Goal: Task Accomplishment & Management: Manage account settings

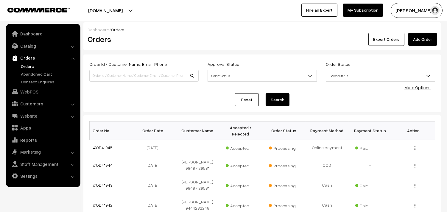
click at [28, 66] on link "Orders" at bounding box center [48, 66] width 59 height 6
click at [36, 95] on link "WebPOS" at bounding box center [42, 91] width 71 height 11
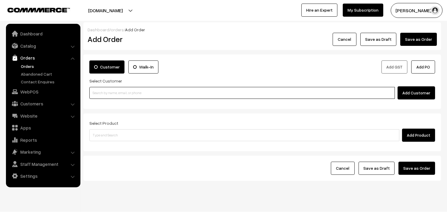
click at [134, 88] on input at bounding box center [241, 93] width 305 height 12
paste input "95971 95462"
click at [104, 94] on input "95971 95462" at bounding box center [241, 93] width 305 height 12
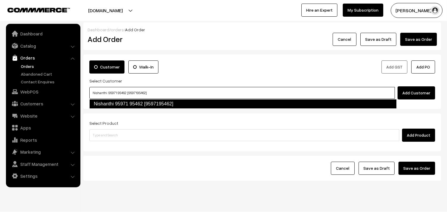
type input "Nishanthi 95971 95462 [9597195462]"
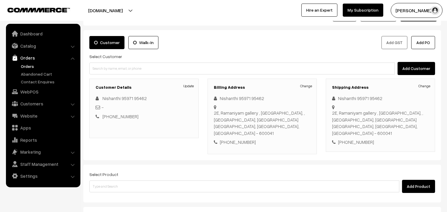
scroll to position [81, 0]
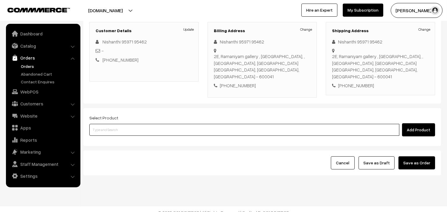
click at [188, 124] on input at bounding box center [244, 130] width 310 height 12
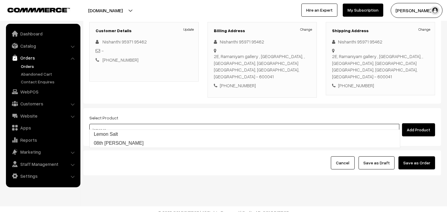
type input "08th Lemon Sadam"
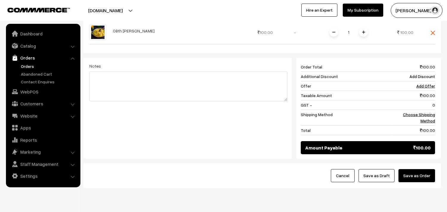
scroll to position [213, 0]
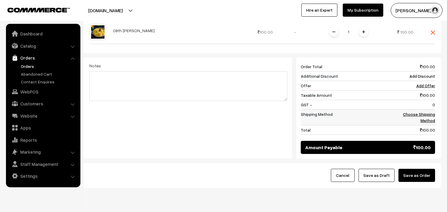
click at [425, 112] on link "Choose Shipping Method" at bounding box center [419, 117] width 32 height 11
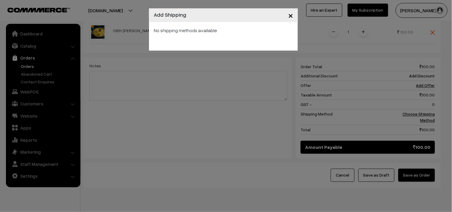
click at [244, 54] on div "× Add Shipping No shipping methods available" at bounding box center [226, 106] width 452 height 212
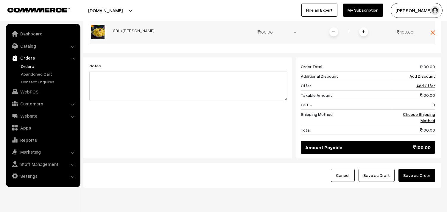
click at [363, 29] on span at bounding box center [363, 31] width 9 height 9
click at [419, 112] on link "Choose Shipping Method" at bounding box center [419, 117] width 32 height 11
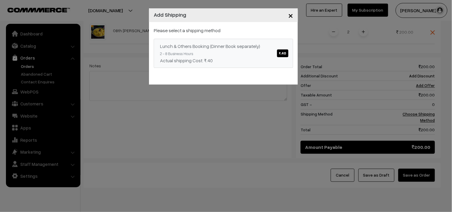
click at [248, 49] on div "Lunch & Others Booking (Dinner Book separately) ₹.40" at bounding box center [223, 46] width 127 height 7
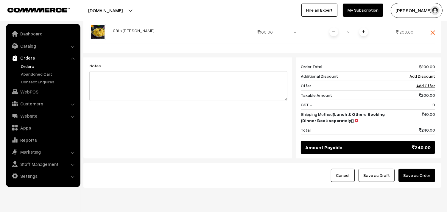
click at [335, 27] on span at bounding box center [333, 31] width 9 height 9
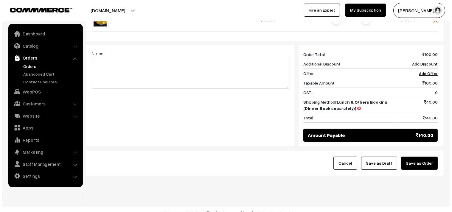
scroll to position [226, 0]
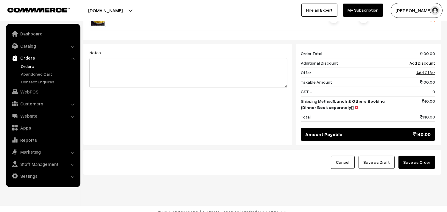
click at [416, 156] on button "Save as Order" at bounding box center [416, 162] width 37 height 13
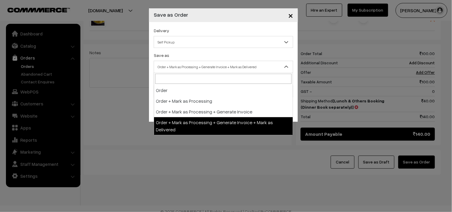
drag, startPoint x: 188, startPoint y: 70, endPoint x: 189, endPoint y: 63, distance: 7.8
click at [188, 70] on span "Order + Mark as Processing + Generate Invoice + Mark as Delivered" at bounding box center [223, 67] width 139 height 10
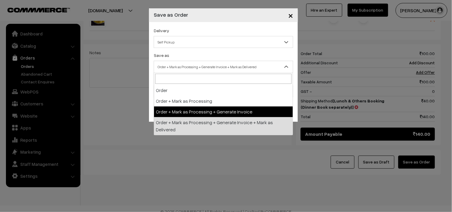
select select "3"
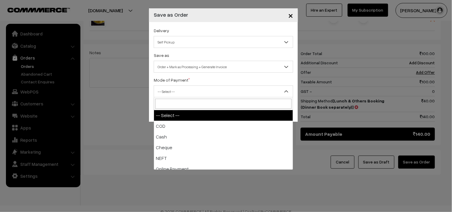
click at [172, 96] on span "-- Select --" at bounding box center [223, 91] width 139 height 10
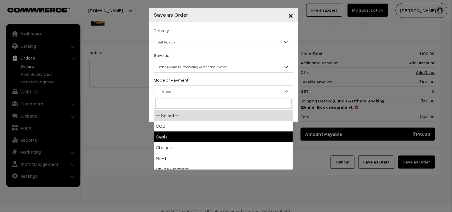
select select "2"
checkbox input "true"
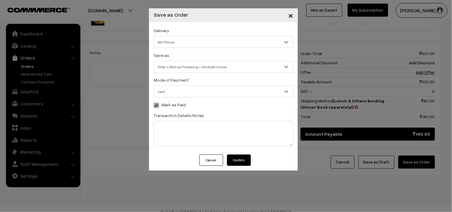
click at [240, 156] on button "Confirm" at bounding box center [239, 159] width 24 height 11
drag, startPoint x: 170, startPoint y: 143, endPoint x: 267, endPoint y: 59, distance: 129.1
click at [268, 59] on div "Save as Order Order + Mark as Processing Order + Mark as Processing + Generate …" at bounding box center [223, 61] width 139 height 21
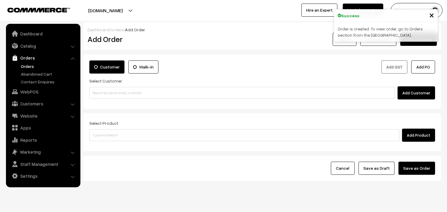
click at [25, 63] on link "Orders" at bounding box center [48, 66] width 59 height 6
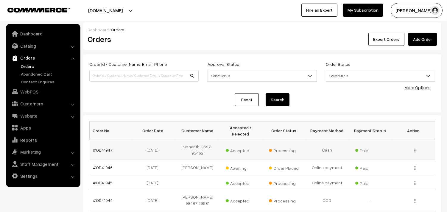
click at [109, 147] on link "#OD41947" at bounding box center [103, 149] width 20 height 5
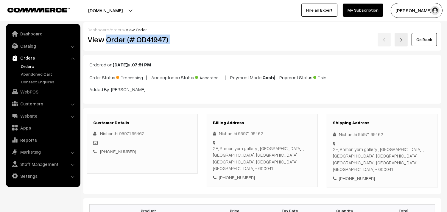
drag, startPoint x: 106, startPoint y: 37, endPoint x: 201, endPoint y: 68, distance: 99.5
click at [206, 40] on div "View Order (# OD41947) Go Back" at bounding box center [262, 40] width 358 height 14
copy div "Order (# OD41947)"
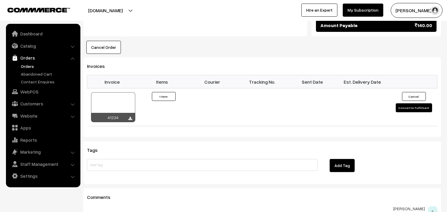
scroll to position [298, 0]
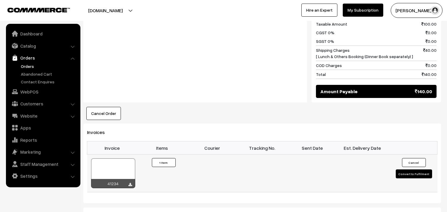
click at [124, 158] on div at bounding box center [113, 173] width 44 height 30
click at [28, 88] on link "WebPOS" at bounding box center [42, 91] width 71 height 11
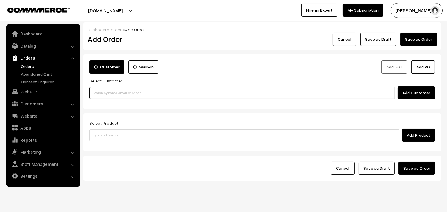
click at [113, 93] on input at bounding box center [241, 93] width 305 height 12
paste input "98401 40417"
click at [108, 91] on input "98401 40417" at bounding box center [241, 93] width 305 height 12
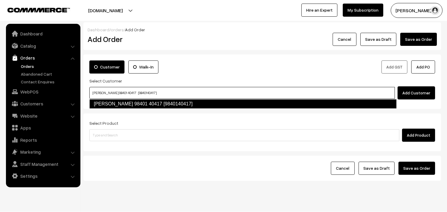
type input "Sugantha 98401 40417 [9840140417]"
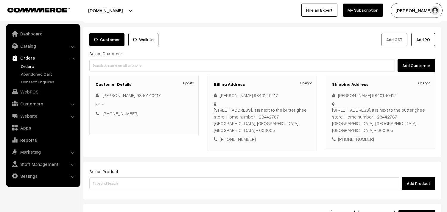
scroll to position [81, 0]
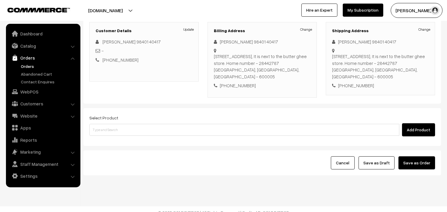
click at [144, 141] on form "Customer Walk-In Add GST Add PO Select Customer Add Customer Customer Details U…" at bounding box center [262, 75] width 358 height 202
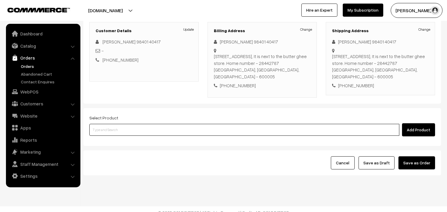
click at [144, 124] on input at bounding box center [244, 130] width 310 height 12
drag, startPoint x: 164, startPoint y: 123, endPoint x: 157, endPoint y: 126, distance: 7.6
click at [164, 124] on input at bounding box center [244, 130] width 310 height 12
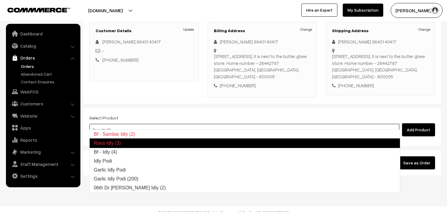
type input "Bf - Idly (4)"
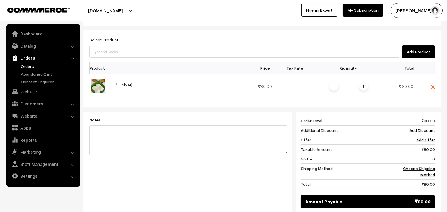
scroll to position [180, 0]
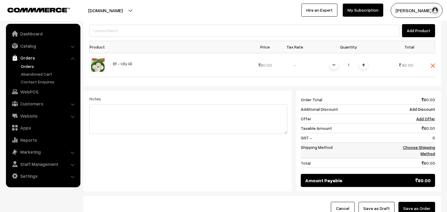
click at [428, 145] on link "Choose Shipping Method" at bounding box center [419, 150] width 32 height 11
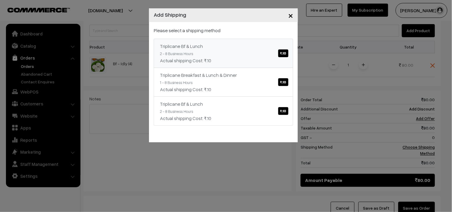
drag, startPoint x: 245, startPoint y: 32, endPoint x: 247, endPoint y: 46, distance: 13.9
click at [246, 35] on div "Please select a shipping method Triplicane Bf & Lunch ₹.10 2 - 8 Business Hours…" at bounding box center [223, 76] width 139 height 99
click at [246, 50] on link "Triplicane Bf & Lunch ₹.10 2 - 8 Business Hours Actual shipping Cost: ₹.10" at bounding box center [223, 53] width 139 height 29
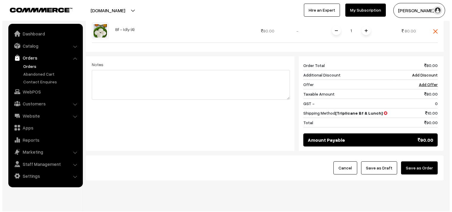
scroll to position [220, 0]
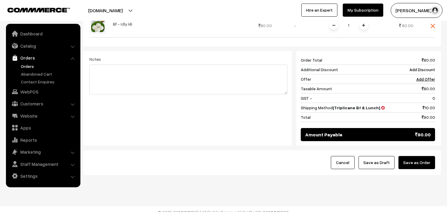
drag, startPoint x: 425, startPoint y: 160, endPoint x: 334, endPoint y: 163, distance: 91.2
click at [425, 159] on button "Save as Order" at bounding box center [416, 162] width 37 height 13
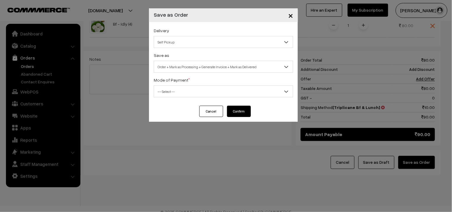
click at [199, 66] on span "Order + Mark as Processing + Generate Invoice + Mark as Delivered" at bounding box center [223, 67] width 139 height 10
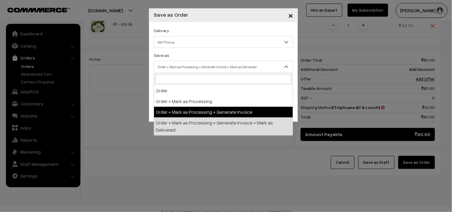
drag, startPoint x: 190, startPoint y: 115, endPoint x: 188, endPoint y: 98, distance: 17.1
select select "3"
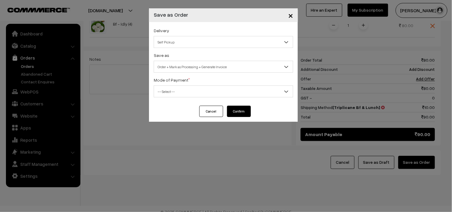
click at [188, 90] on span "-- Select --" at bounding box center [223, 91] width 139 height 10
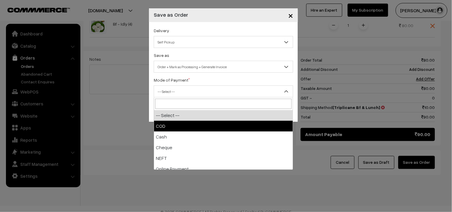
select select "2"
checkbox input "true"
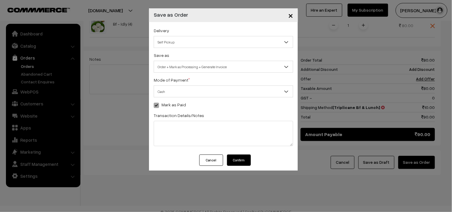
click at [241, 157] on button "Confirm" at bounding box center [239, 159] width 24 height 11
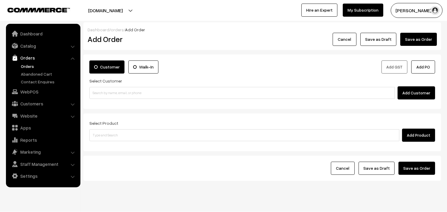
click at [29, 68] on link "Orders" at bounding box center [48, 66] width 59 height 6
click at [29, 65] on link "Orders" at bounding box center [48, 66] width 59 height 6
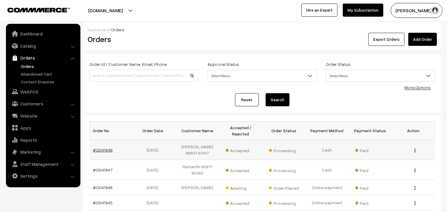
click at [109, 148] on link "#OD41948" at bounding box center [103, 149] width 20 height 5
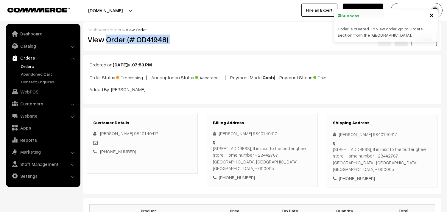
drag, startPoint x: 105, startPoint y: 40, endPoint x: 213, endPoint y: 74, distance: 112.7
click at [218, 40] on div "View Order (# OD41948) Go Back" at bounding box center [262, 40] width 358 height 14
copy div "Order (# OD41948)"
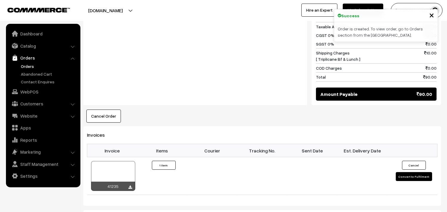
scroll to position [298, 0]
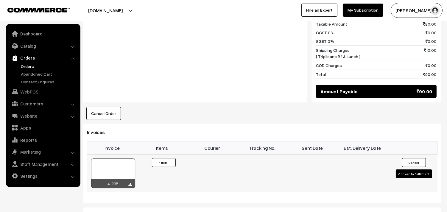
click at [120, 158] on div at bounding box center [113, 173] width 44 height 30
click at [30, 91] on link "WebPOS" at bounding box center [42, 91] width 71 height 11
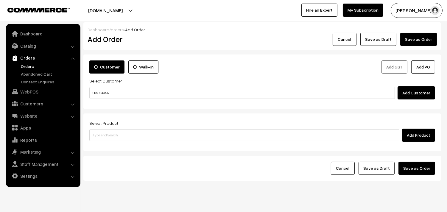
click at [103, 92] on input "98401 40417" at bounding box center [241, 93] width 305 height 12
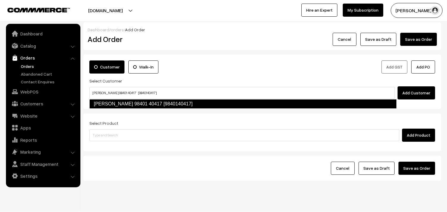
type input "[PERSON_NAME] 98401 40417 [9840140417]"
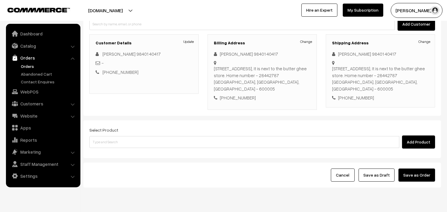
scroll to position [81, 0]
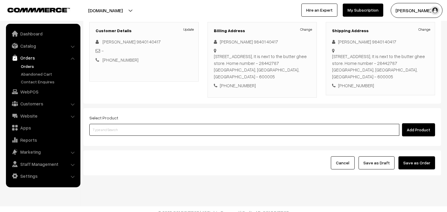
click at [189, 125] on input at bounding box center [244, 130] width 310 height 12
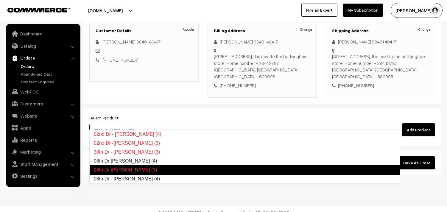
type input "08th Dr - Idiyappam (4)"
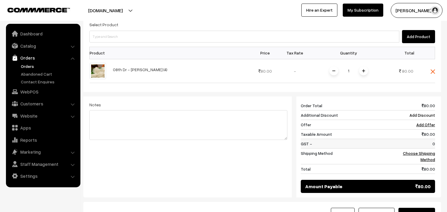
scroll to position [180, 0]
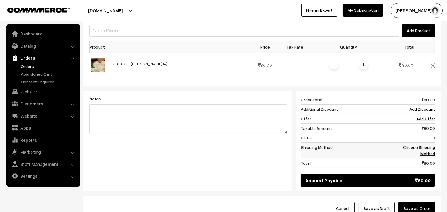
click at [427, 146] on link "Choose Shipping Method" at bounding box center [419, 150] width 32 height 11
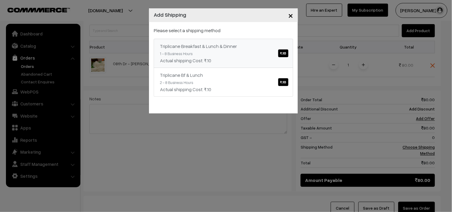
click at [249, 40] on link "Triplicane Breakfast & Lunch & Dinner ₹.10 1 - 8 Business Hours Actual shipping…" at bounding box center [223, 53] width 139 height 29
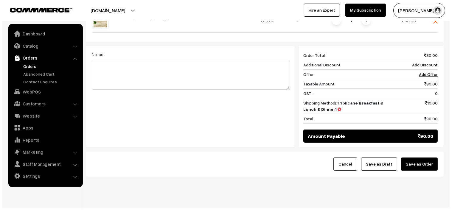
scroll to position [226, 0]
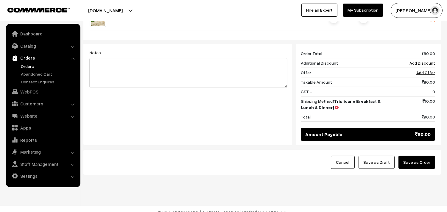
click at [420, 156] on button "Save as Order" at bounding box center [416, 162] width 37 height 13
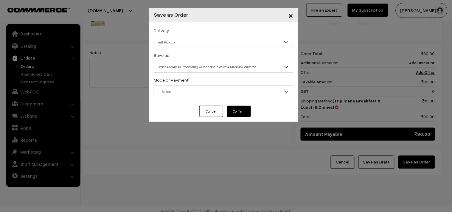
click at [210, 64] on span "Order + Mark as Processing + Generate Invoice + Mark as Delivered" at bounding box center [223, 67] width 139 height 10
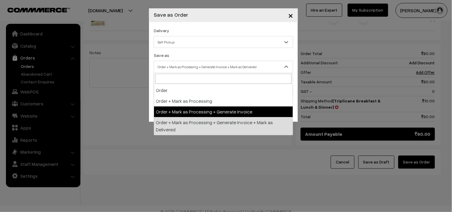
select select "3"
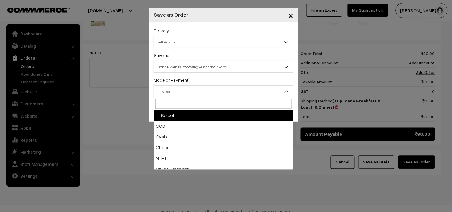
click at [181, 90] on span "-- Select --" at bounding box center [223, 91] width 139 height 10
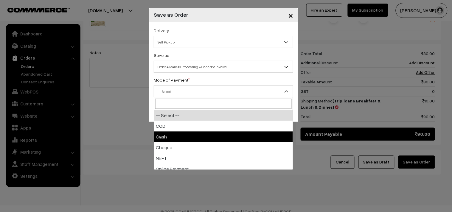
select select "2"
checkbox input "true"
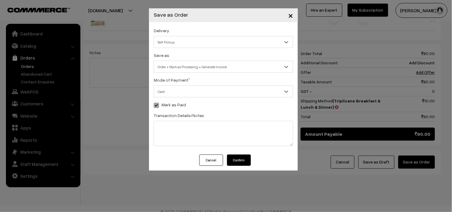
click at [239, 160] on button "Confirm" at bounding box center [239, 159] width 24 height 11
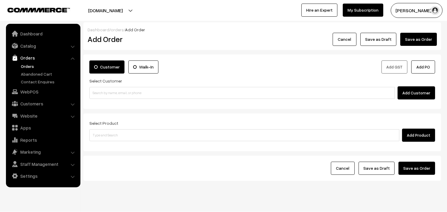
click at [28, 66] on link "Orders" at bounding box center [48, 66] width 59 height 6
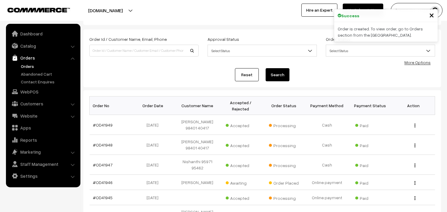
scroll to position [66, 0]
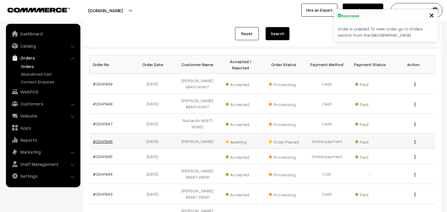
click at [97, 141] on link "#OD41946" at bounding box center [103, 141] width 20 height 5
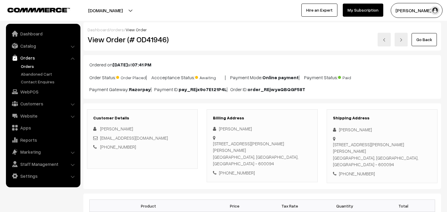
click at [244, 169] on div "[PHONE_NUMBER]" at bounding box center [262, 172] width 98 height 7
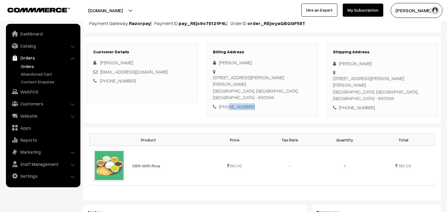
click at [244, 103] on div "[PHONE_NUMBER]" at bounding box center [262, 106] width 98 height 7
copy div "9789288950"
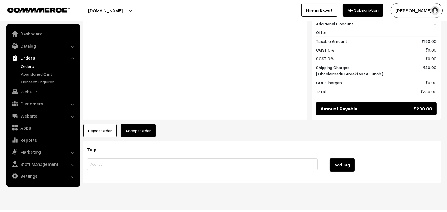
scroll to position [279, 0]
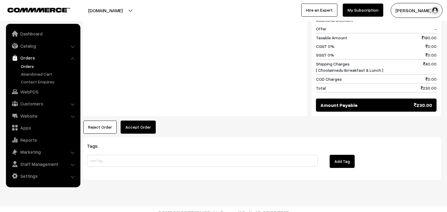
click at [146, 121] on button "Accept Order" at bounding box center [138, 127] width 35 height 13
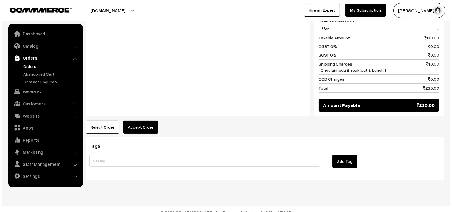
scroll to position [280, 0]
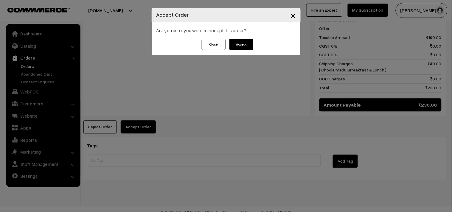
click at [241, 43] on button "Accept" at bounding box center [241, 44] width 24 height 11
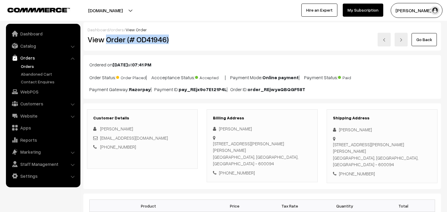
copy h2 "Order (# OD41946)"
drag, startPoint x: 108, startPoint y: 38, endPoint x: 197, endPoint y: 40, distance: 89.3
click at [197, 40] on h2 "View Order (# OD41946)" at bounding box center [143, 39] width 110 height 9
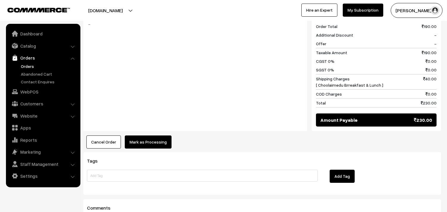
click at [151, 135] on button "Mark as Processing" at bounding box center [148, 141] width 47 height 13
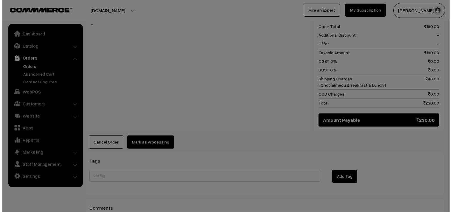
scroll to position [265, 0]
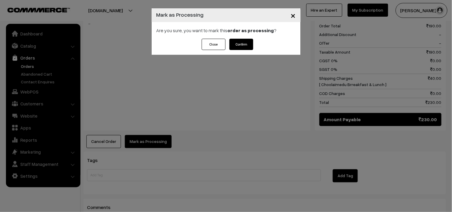
click at [236, 43] on button "Confirm" at bounding box center [241, 44] width 24 height 11
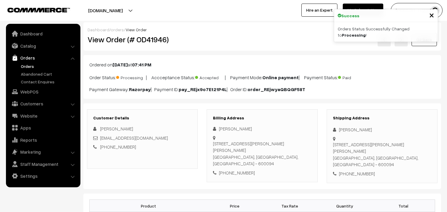
scroll to position [165, 0]
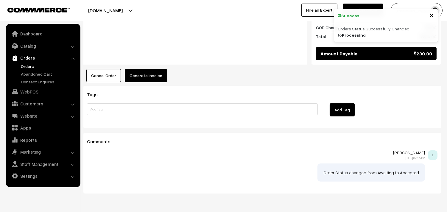
click at [149, 70] on button "Generate Invoice" at bounding box center [146, 75] width 42 height 13
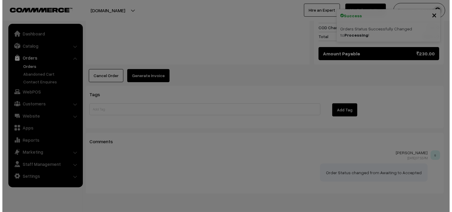
scroll to position [331, 0]
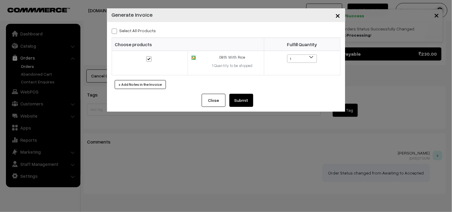
click at [242, 103] on button "Submit" at bounding box center [241, 100] width 24 height 13
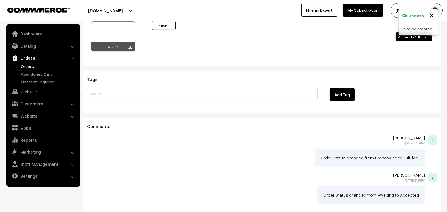
scroll to position [430, 0]
click at [117, 30] on div at bounding box center [113, 36] width 44 height 30
click at [27, 64] on link "Orders" at bounding box center [48, 66] width 59 height 6
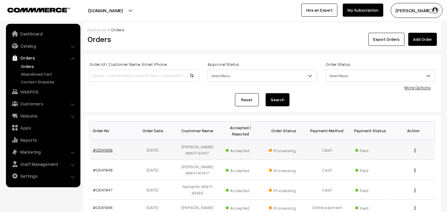
click at [100, 149] on link "#OD41949" at bounding box center [103, 149] width 20 height 5
click at [106, 148] on link "#OD41949" at bounding box center [103, 149] width 20 height 5
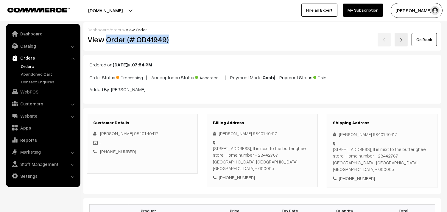
drag, startPoint x: 153, startPoint y: 40, endPoint x: 182, endPoint y: 39, distance: 28.3
click at [192, 38] on h2 "View Order (# OD41949)" at bounding box center [143, 39] width 110 height 9
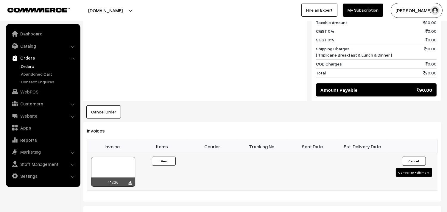
scroll to position [364, 0]
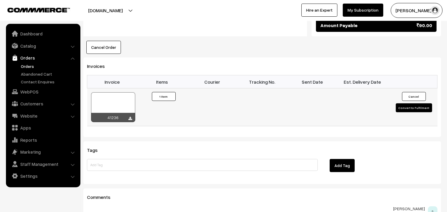
click at [102, 92] on div "41236" at bounding box center [113, 107] width 45 height 30
click at [103, 92] on div at bounding box center [113, 107] width 44 height 30
click at [29, 63] on link "Orders" at bounding box center [48, 66] width 59 height 6
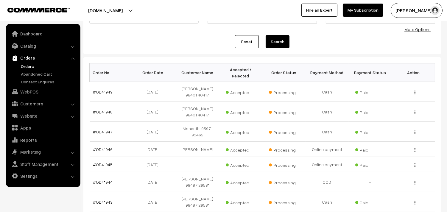
scroll to position [99, 0]
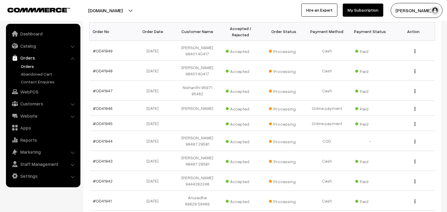
click at [23, 68] on link "Orders" at bounding box center [48, 66] width 59 height 6
click at [25, 64] on link "Orders" at bounding box center [48, 66] width 59 height 6
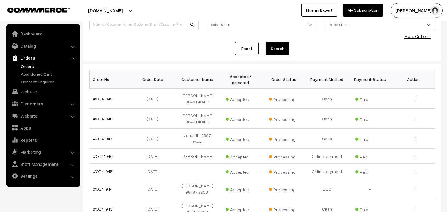
scroll to position [66, 0]
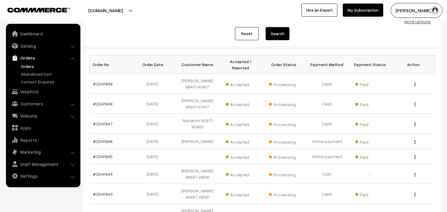
click at [24, 60] on link "Orders" at bounding box center [42, 57] width 71 height 11
click at [26, 64] on link "Orders" at bounding box center [48, 66] width 59 height 6
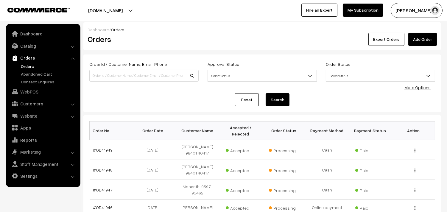
click at [33, 67] on link "Orders" at bounding box center [48, 66] width 59 height 6
click at [34, 67] on link "Orders" at bounding box center [48, 66] width 59 height 6
click at [28, 66] on link "Orders" at bounding box center [48, 66] width 59 height 6
